Goal: Information Seeking & Learning: Learn about a topic

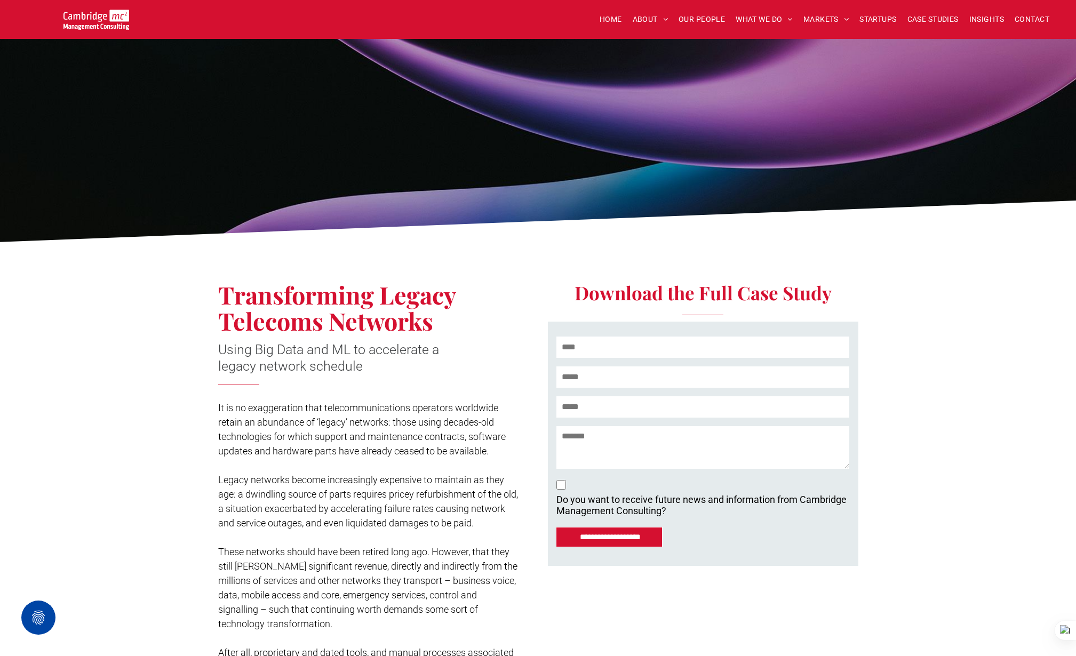
scroll to position [1973, 0]
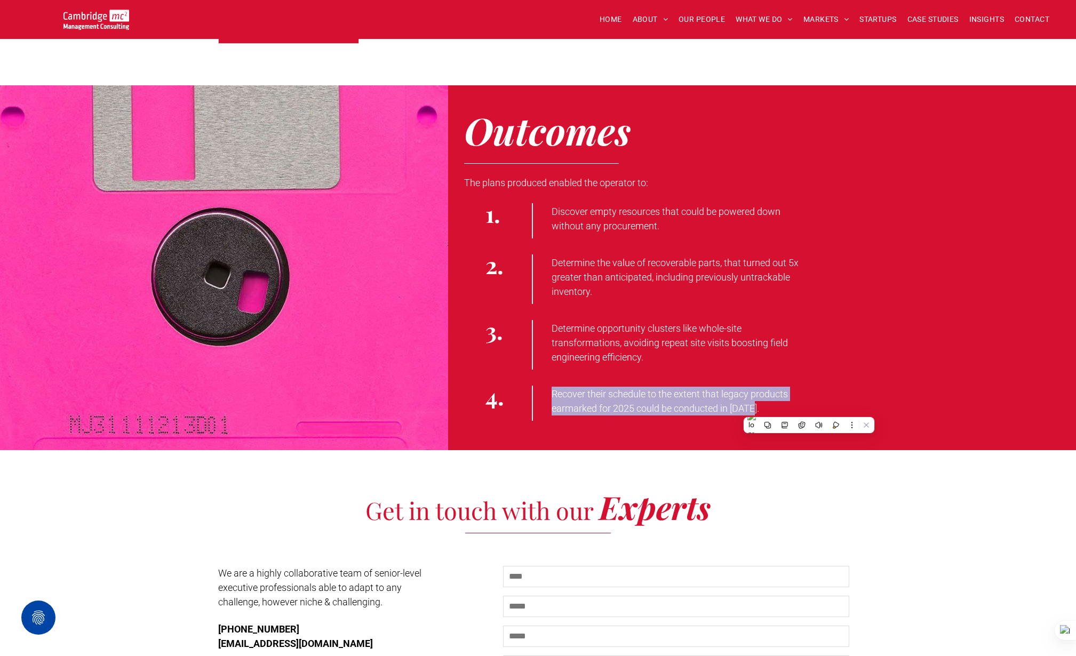
click at [70, 24] on img at bounding box center [96, 20] width 66 height 20
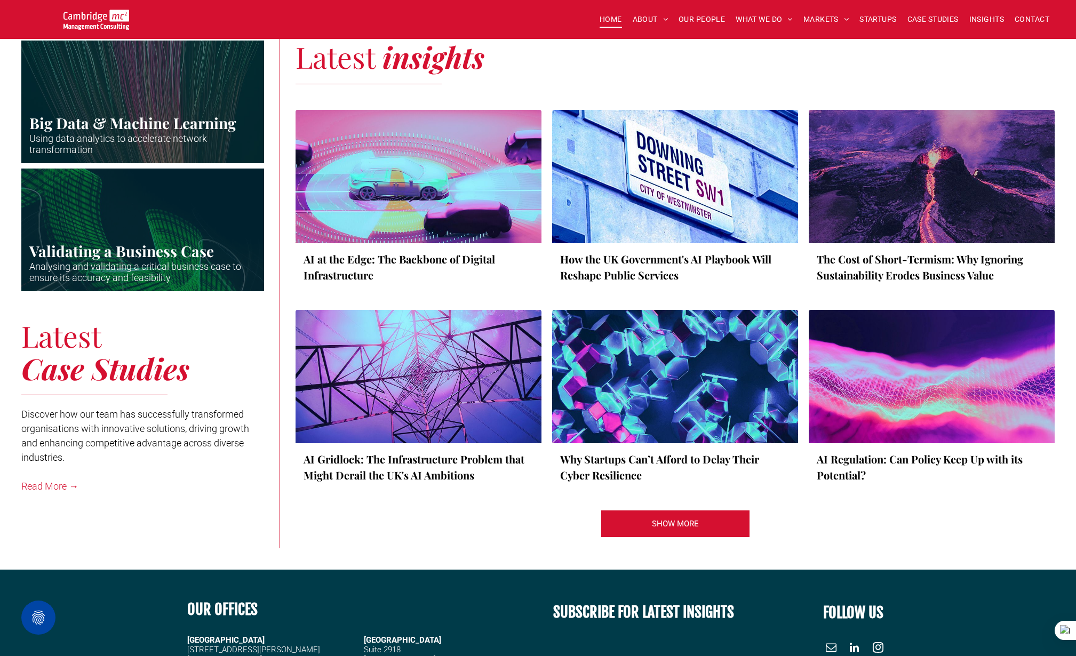
scroll to position [1905, 0]
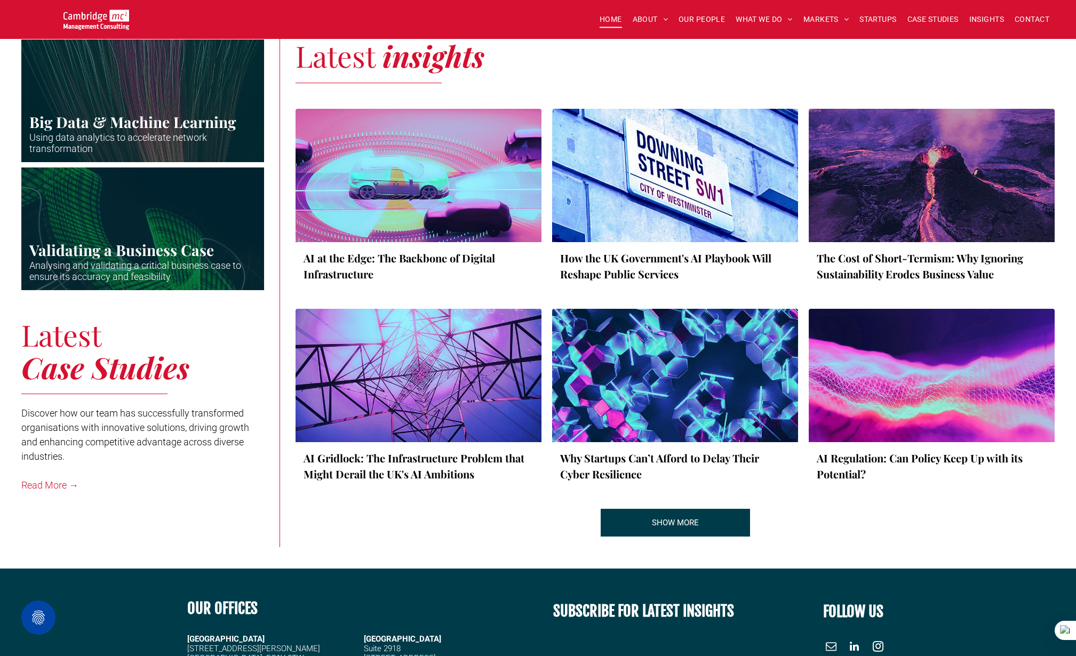
drag, startPoint x: 655, startPoint y: 512, endPoint x: 654, endPoint y: 503, distance: 9.7
click at [655, 512] on span "SHOW MORE" at bounding box center [675, 522] width 47 height 27
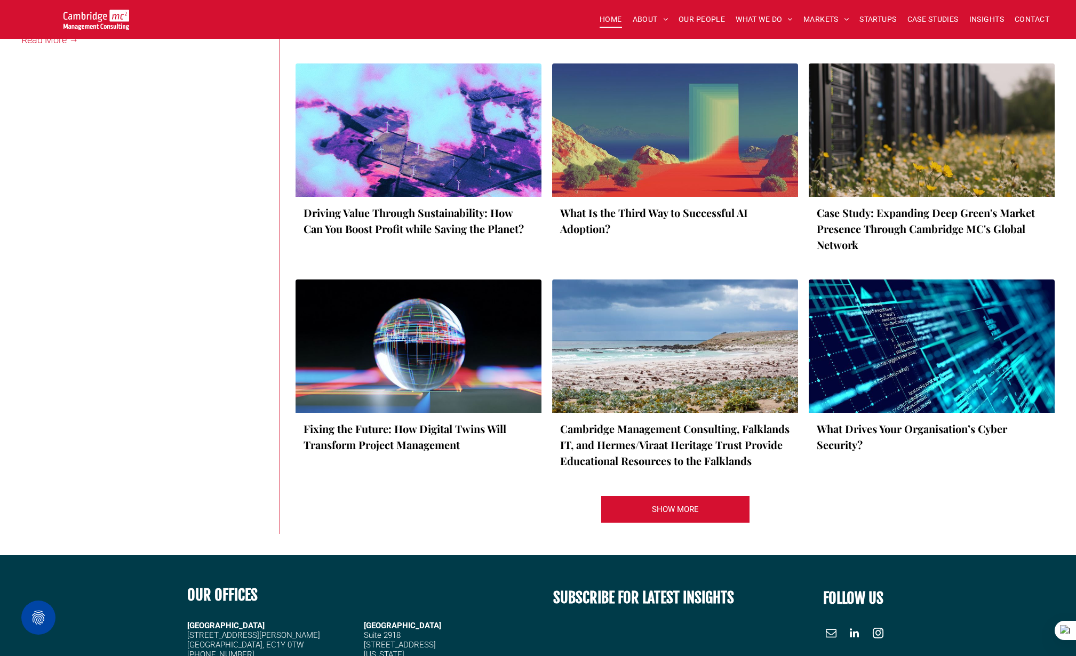
scroll to position [2351, 0]
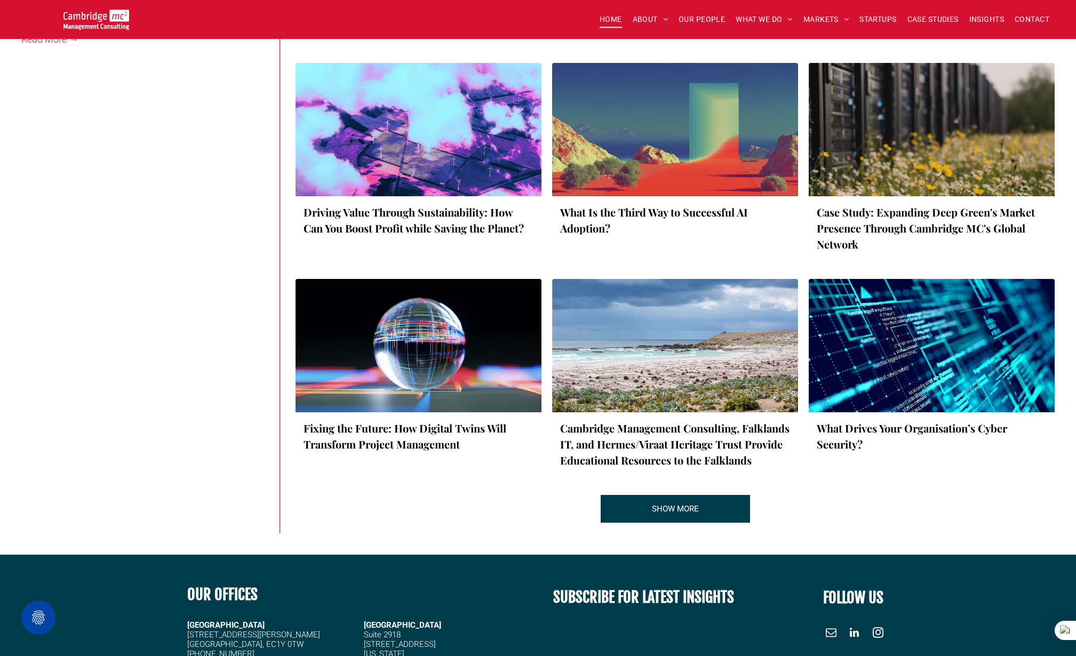
click at [665, 509] on span "SHOW MORE" at bounding box center [675, 509] width 47 height 27
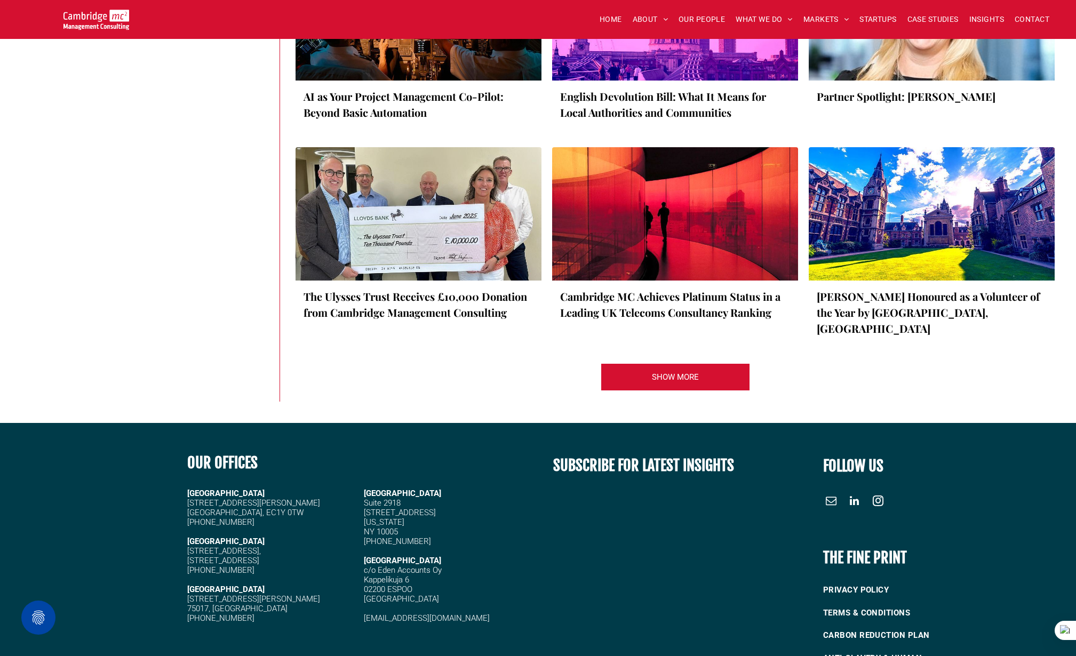
scroll to position [2913, 0]
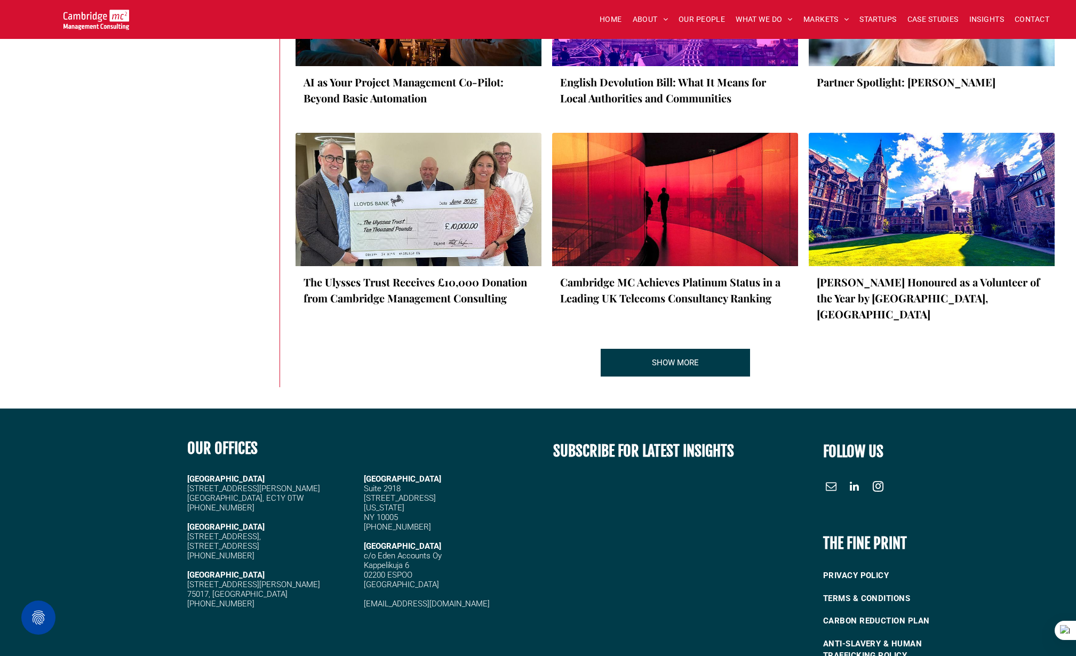
click at [621, 361] on link "SHOW MORE" at bounding box center [675, 363] width 149 height 28
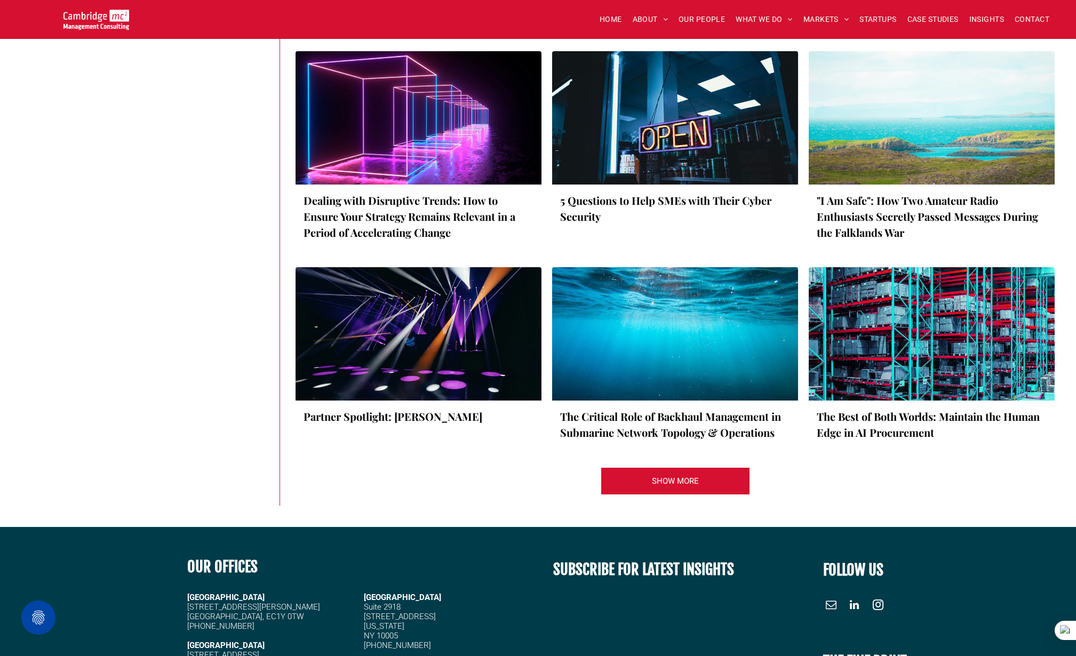
scroll to position [3216, 0]
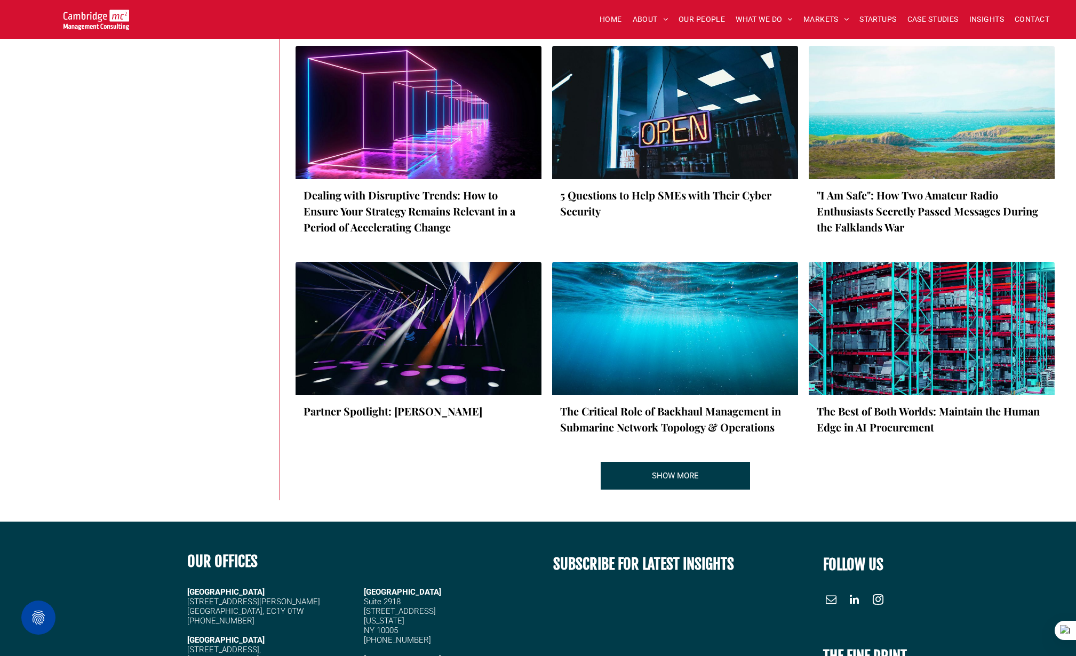
click at [617, 476] on link "SHOW MORE" at bounding box center [675, 476] width 149 height 28
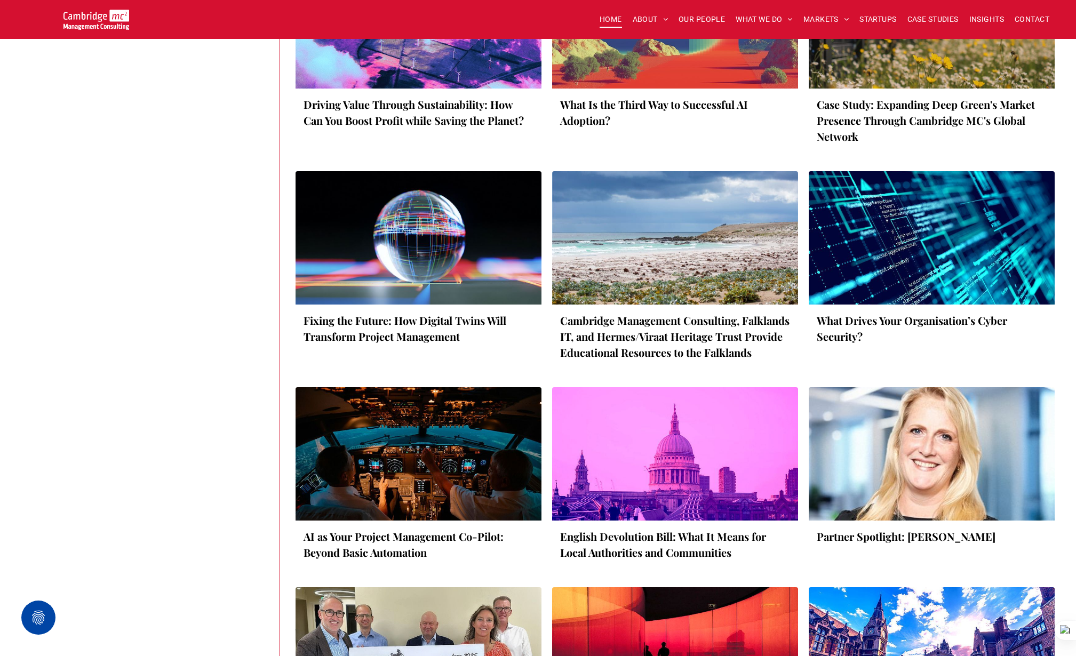
scroll to position [2457, 0]
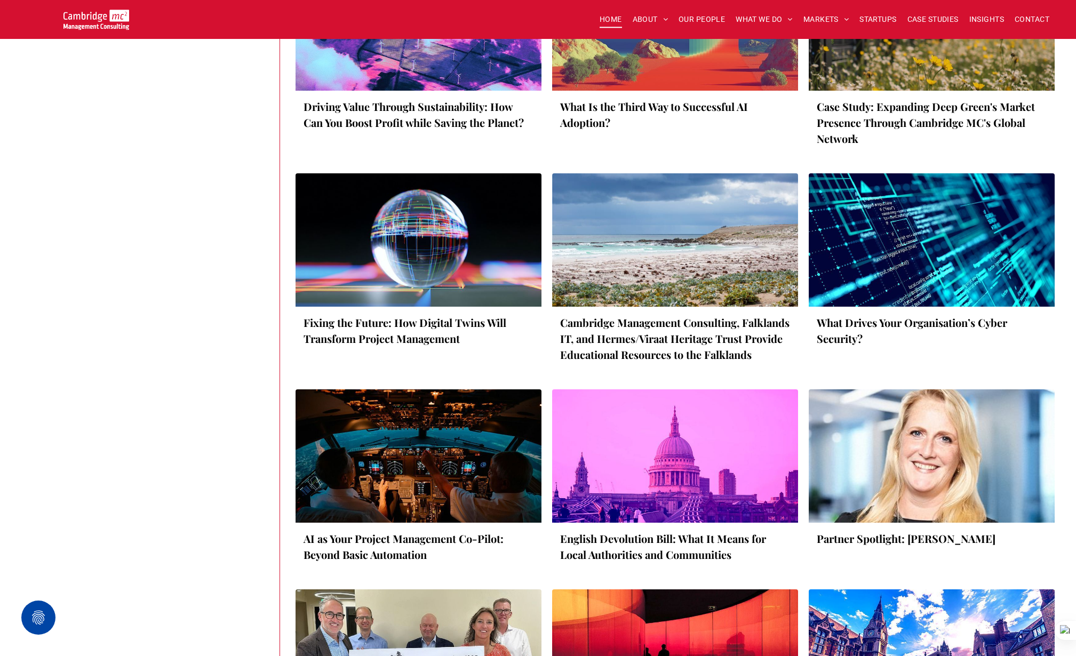
click at [459, 270] on div at bounding box center [418, 239] width 261 height 141
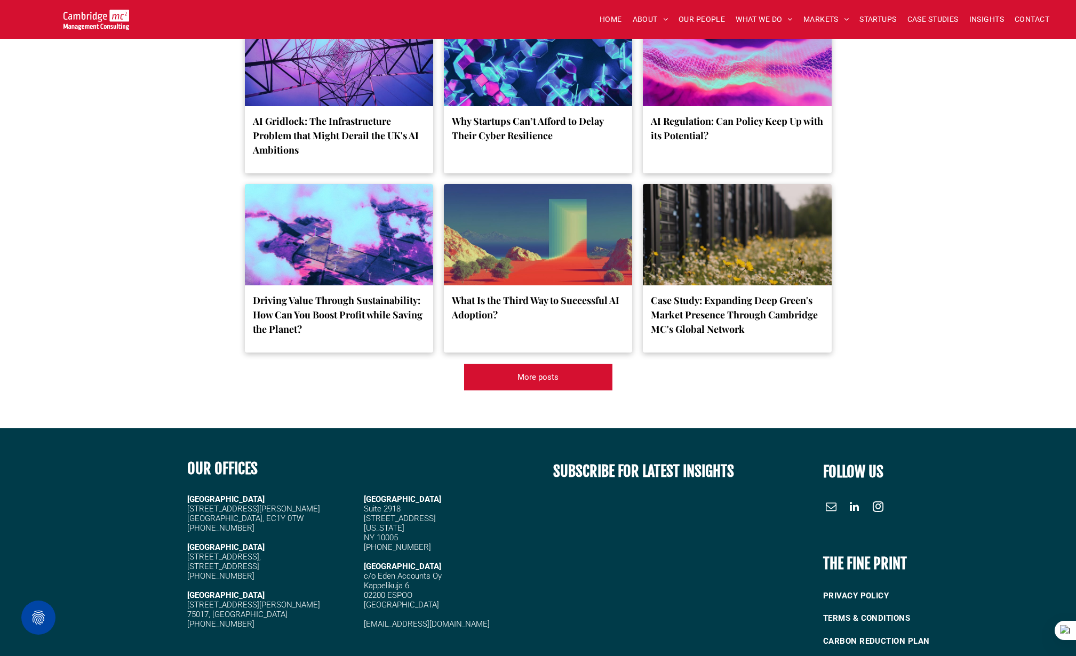
scroll to position [4421, 0]
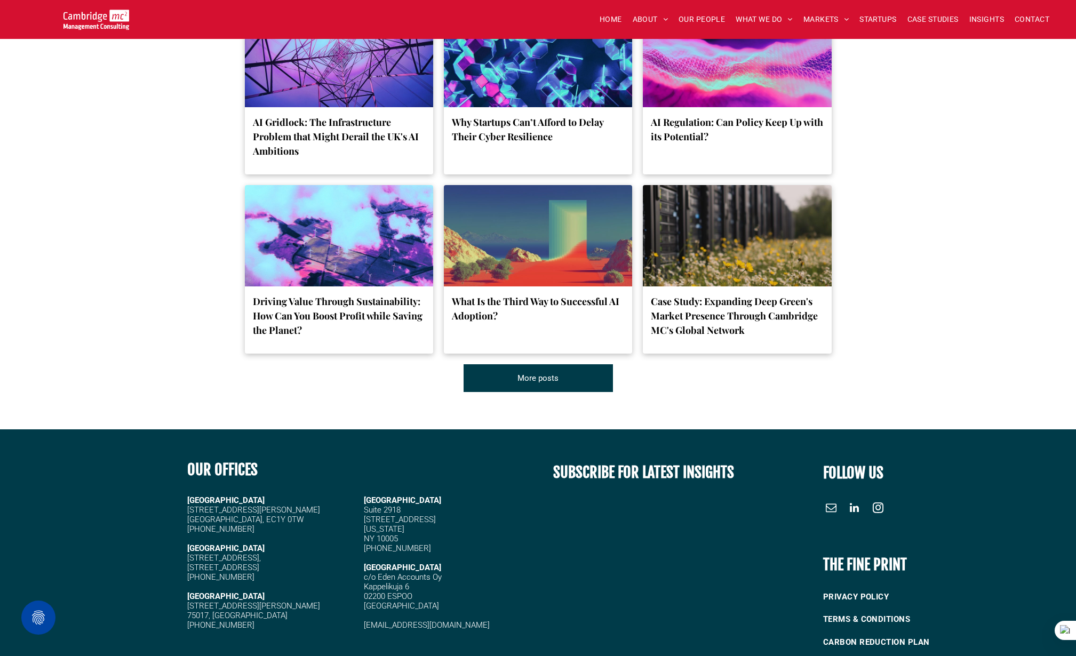
click at [493, 392] on link "More posts" at bounding box center [538, 378] width 149 height 28
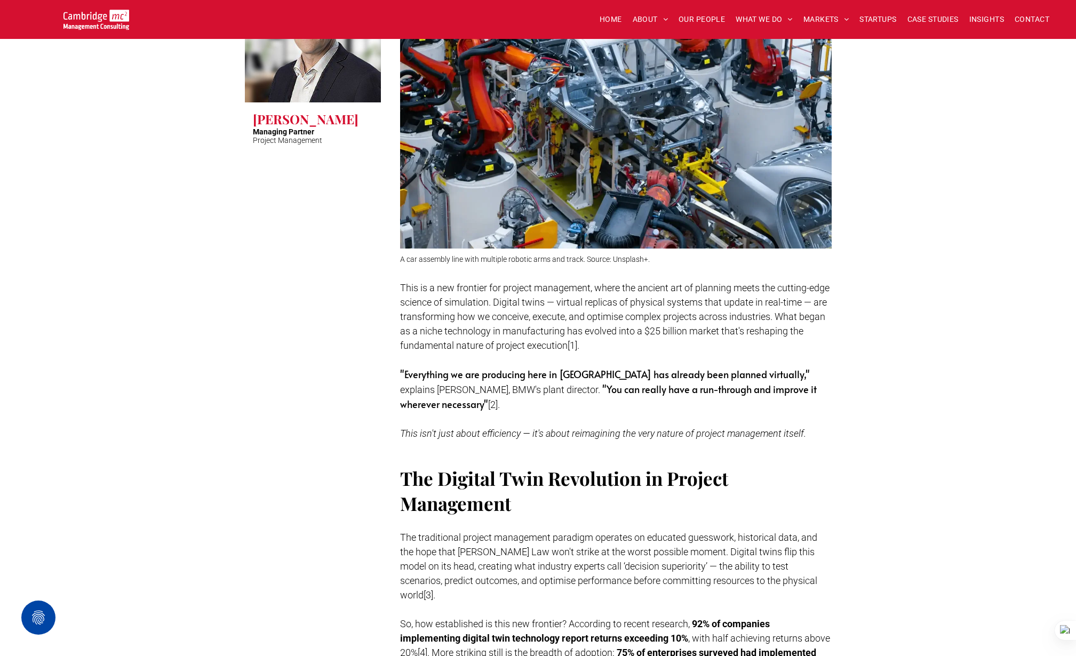
scroll to position [0, 0]
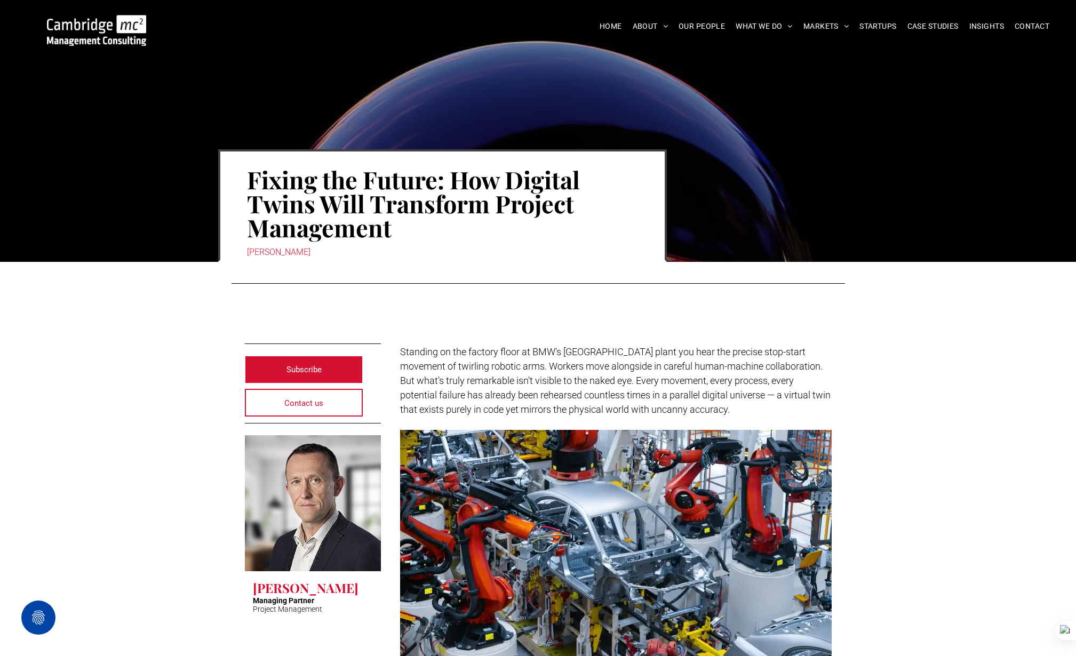
click at [116, 27] on img at bounding box center [96, 30] width 99 height 31
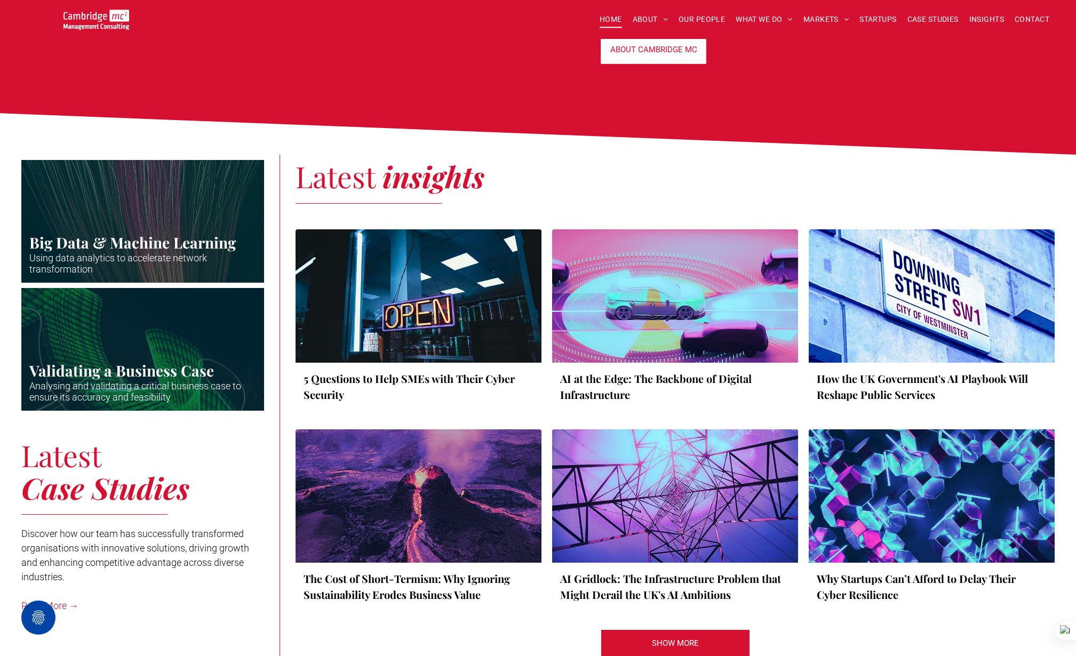
scroll to position [1785, 0]
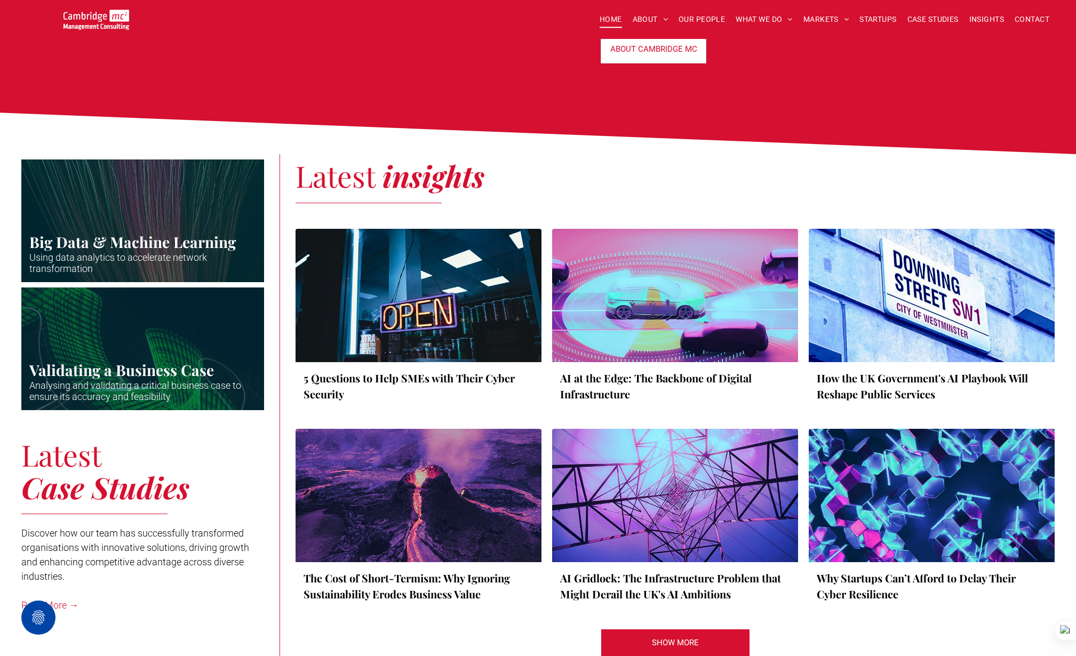
click at [473, 253] on div at bounding box center [418, 295] width 261 height 141
